Goal: Task Accomplishment & Management: Use online tool/utility

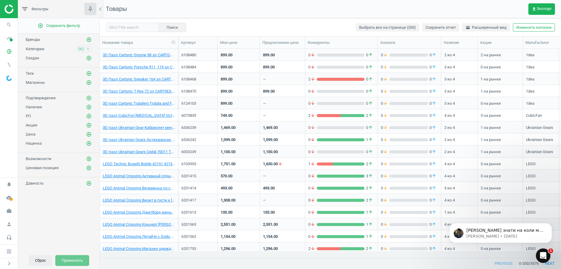
click at [41, 261] on button "Сброс" at bounding box center [41, 260] width 24 height 11
click at [88, 41] on icon "add_circle_outline" at bounding box center [88, 39] width 5 height 5
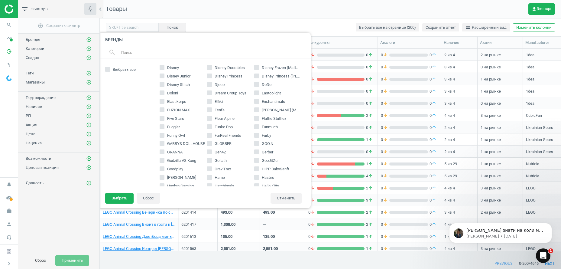
scroll to position [278, 0]
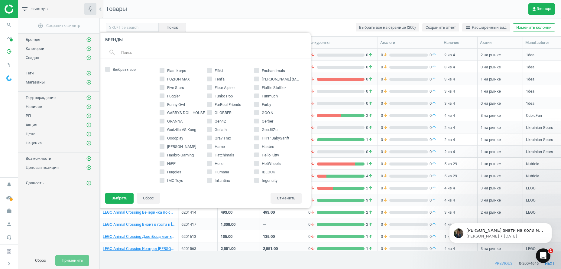
click at [255, 112] on input "GOO.N" at bounding box center [257, 113] width 4 height 4
checkbox input "true"
click at [116, 198] on button "Выбрать" at bounding box center [119, 198] width 28 height 11
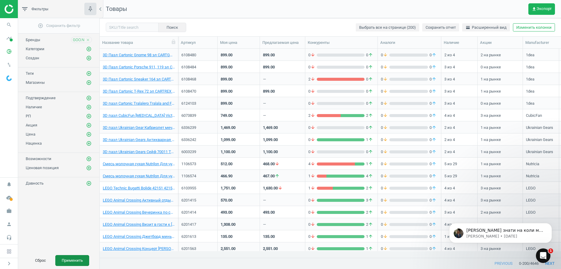
click at [73, 259] on button "Применить" at bounding box center [72, 260] width 34 height 11
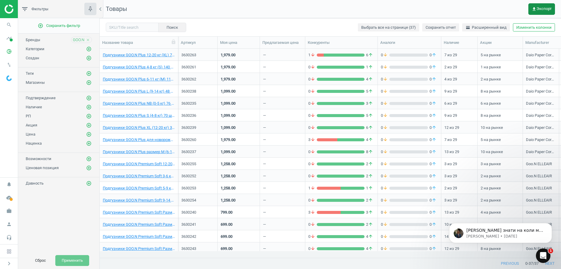
click at [545, 7] on span "get_app Экспорт" at bounding box center [542, 9] width 20 height 5
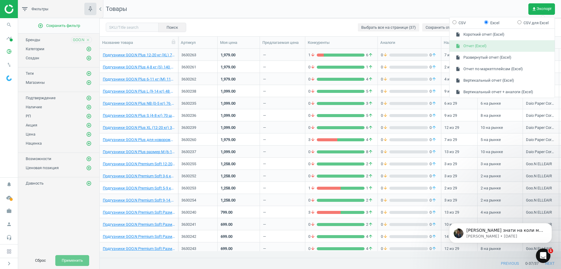
click at [484, 47] on button "insert_drive_file Отчет (Excel)" at bounding box center [502, 45] width 105 height 11
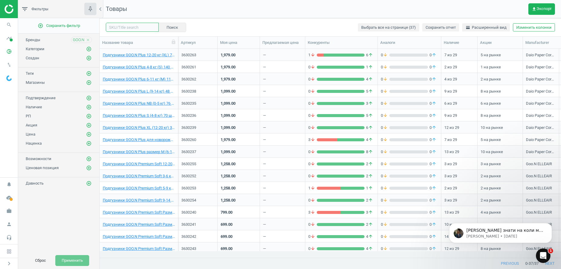
click at [128, 28] on input "text" at bounding box center [132, 27] width 53 height 9
paste input "3630251"
type input "3630251"
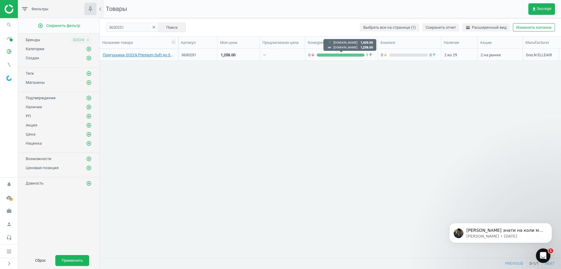
click at [343, 54] on div "grid" at bounding box center [341, 55] width 48 height 3
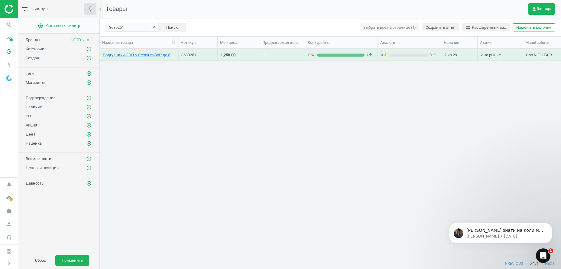
click at [343, 54] on div "grid" at bounding box center [341, 55] width 48 height 3
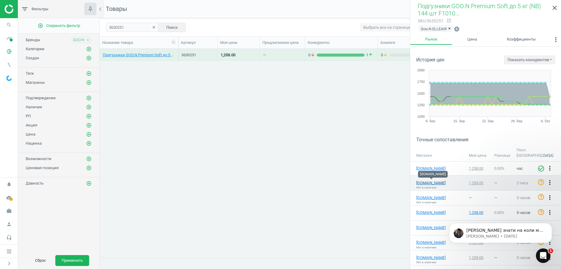
click at [429, 180] on link "[DOMAIN_NAME]" at bounding box center [431, 182] width 30 height 5
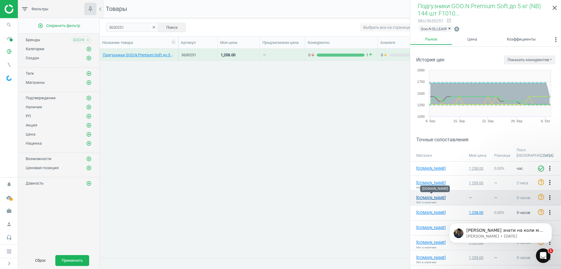
click at [430, 197] on link "[DOMAIN_NAME]" at bounding box center [431, 197] width 30 height 5
